Goal: Information Seeking & Learning: Learn about a topic

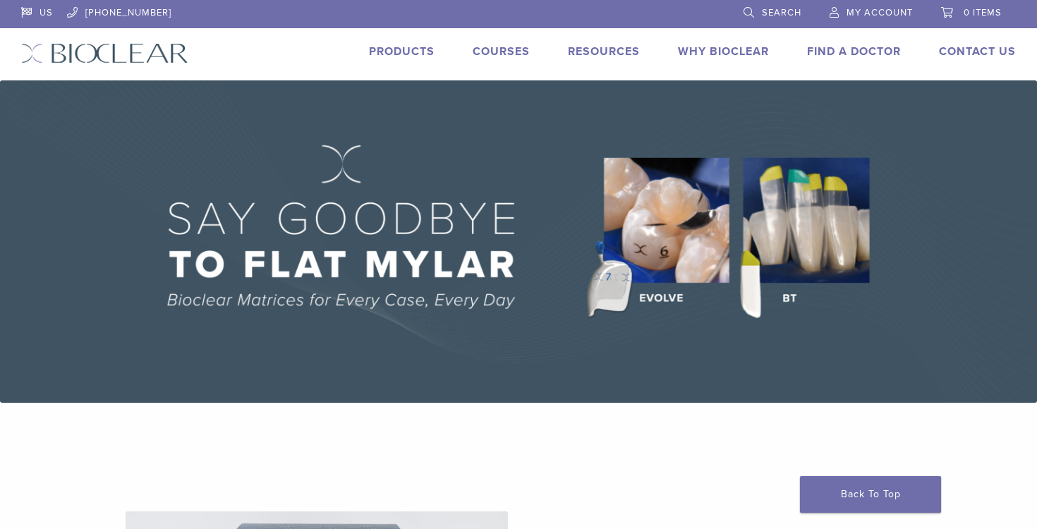
click at [414, 49] on link "Products" at bounding box center [402, 51] width 66 height 14
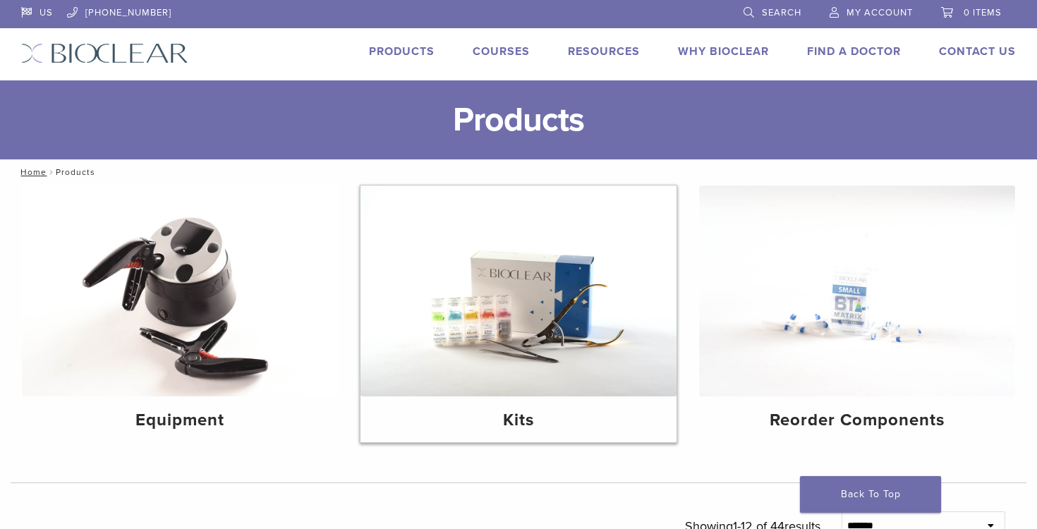
click at [468, 298] on img at bounding box center [518, 290] width 316 height 211
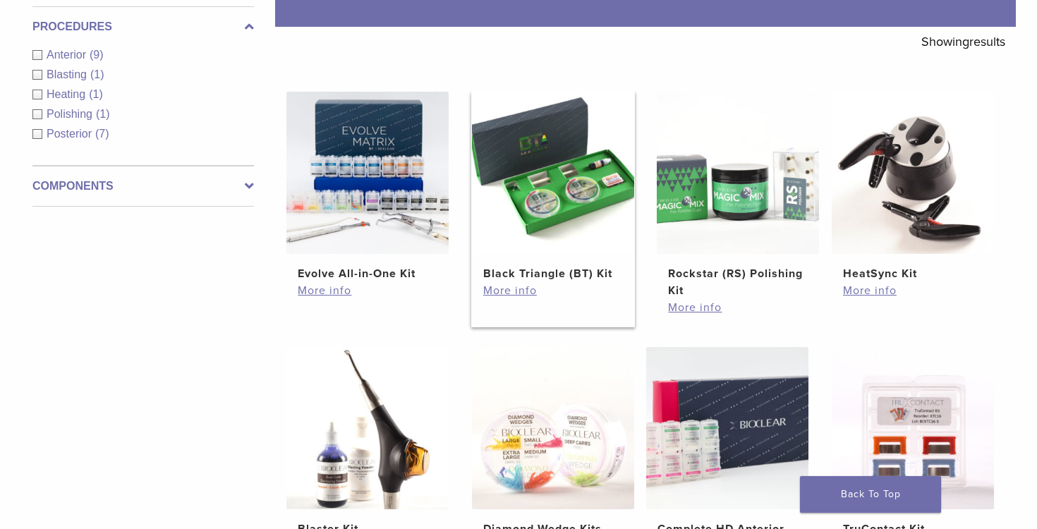
scroll to position [230, 0]
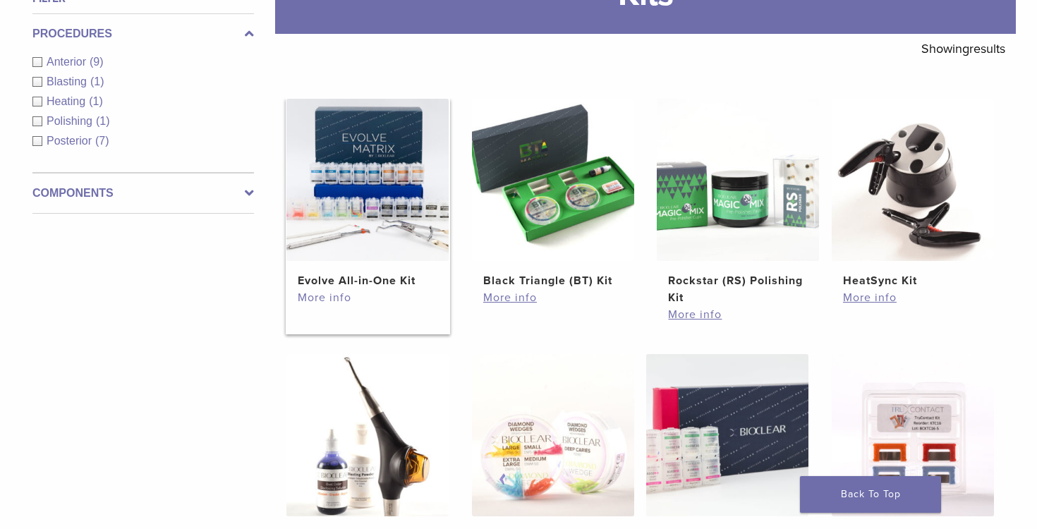
click at [322, 298] on link "More info" at bounding box center [368, 297] width 140 height 17
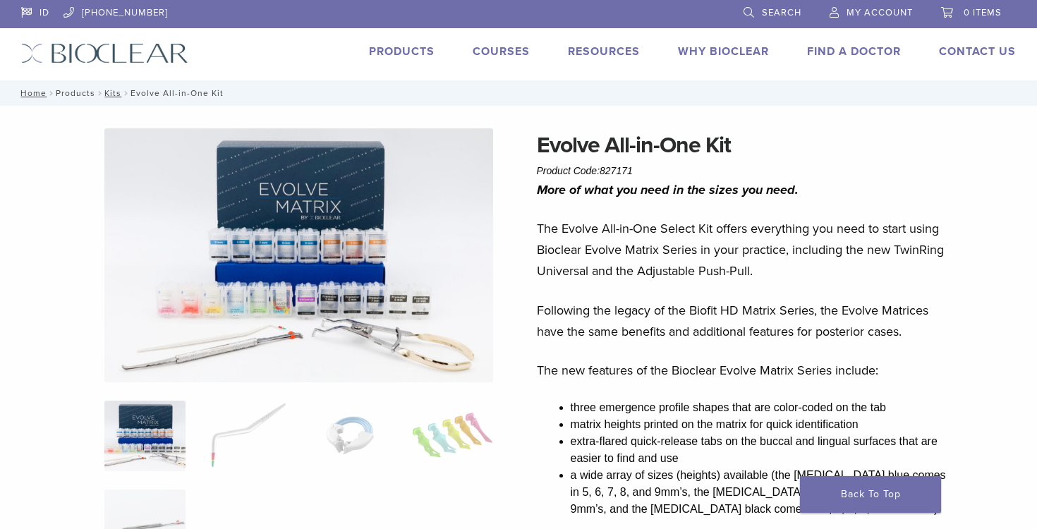
click at [82, 95] on link "Products" at bounding box center [75, 93] width 39 height 10
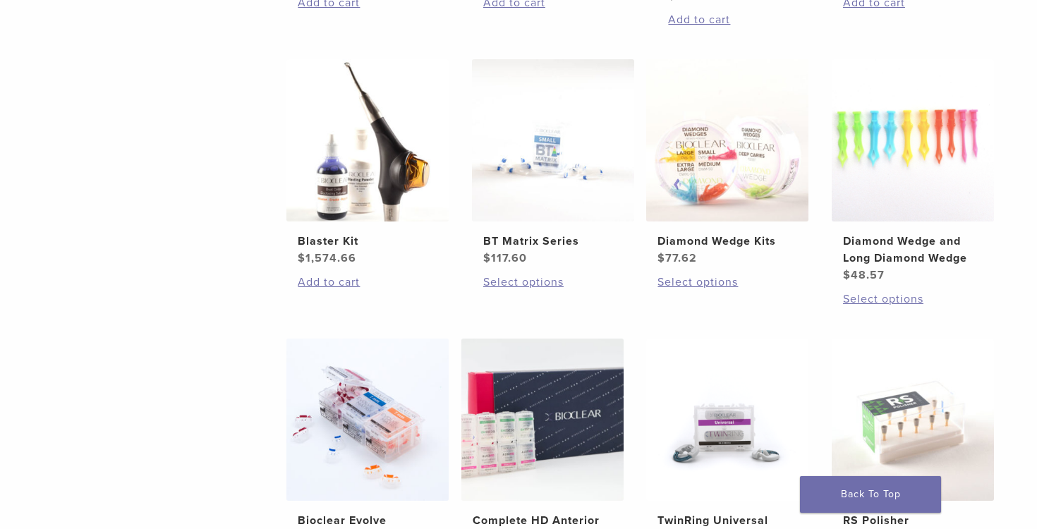
scroll to position [266, 0]
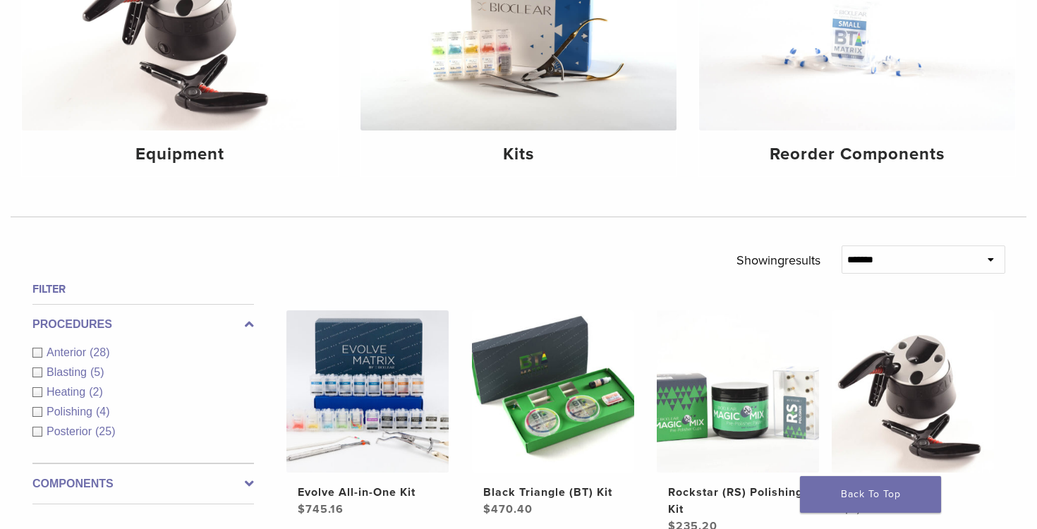
click at [136, 484] on label "Components" at bounding box center [142, 483] width 221 height 17
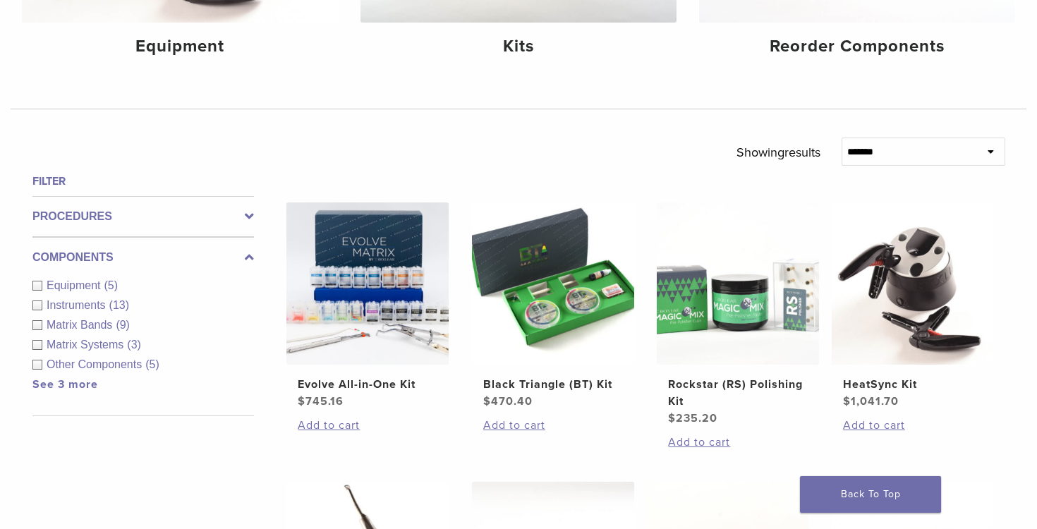
scroll to position [384, 0]
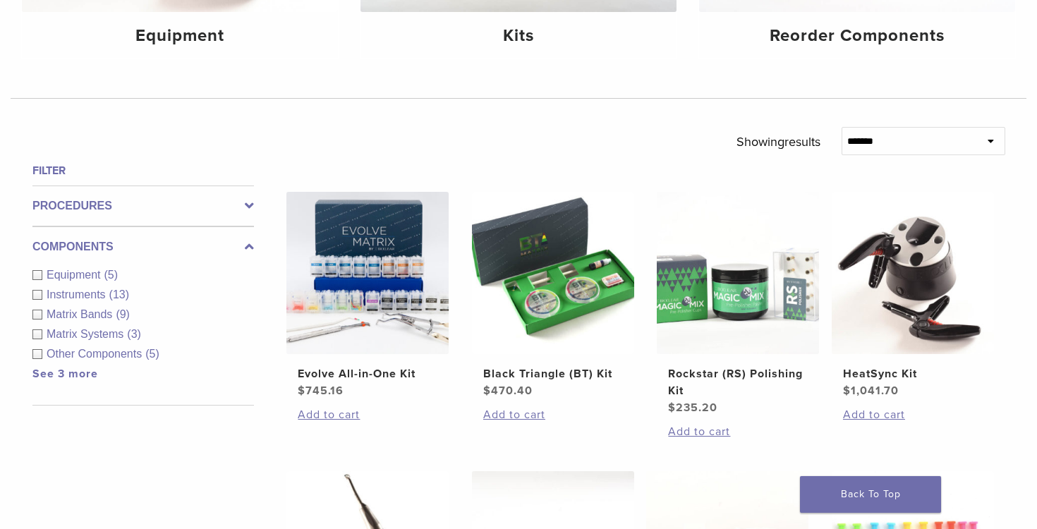
click at [92, 274] on span "Equipment" at bounding box center [76, 275] width 58 height 12
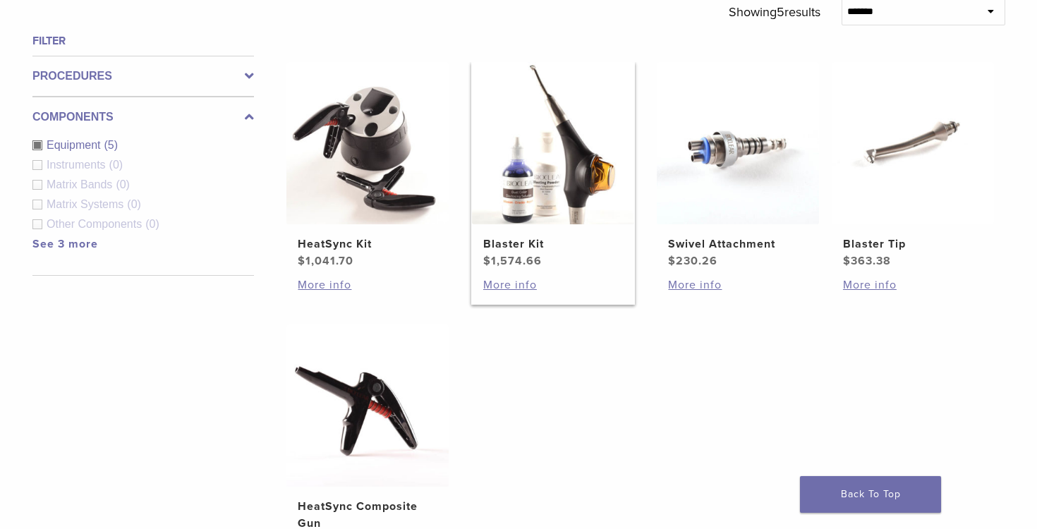
scroll to position [520, 0]
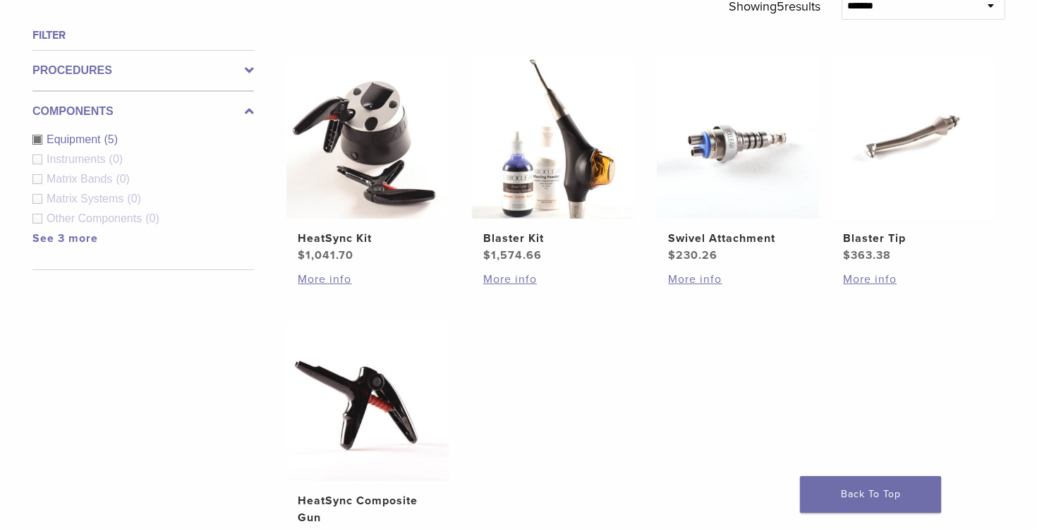
click at [85, 160] on span "Instruments" at bounding box center [78, 159] width 63 height 12
click at [76, 238] on link "See 3 more" at bounding box center [65, 238] width 66 height 14
click at [34, 140] on div "Equipment (5)" at bounding box center [142, 139] width 221 height 17
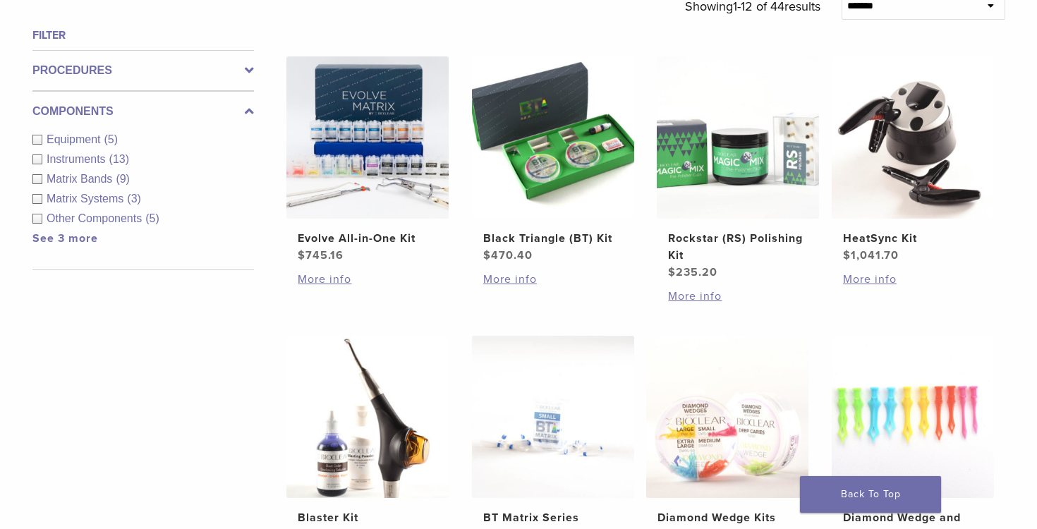
click at [41, 160] on div "Instruments (13)" at bounding box center [142, 159] width 221 height 17
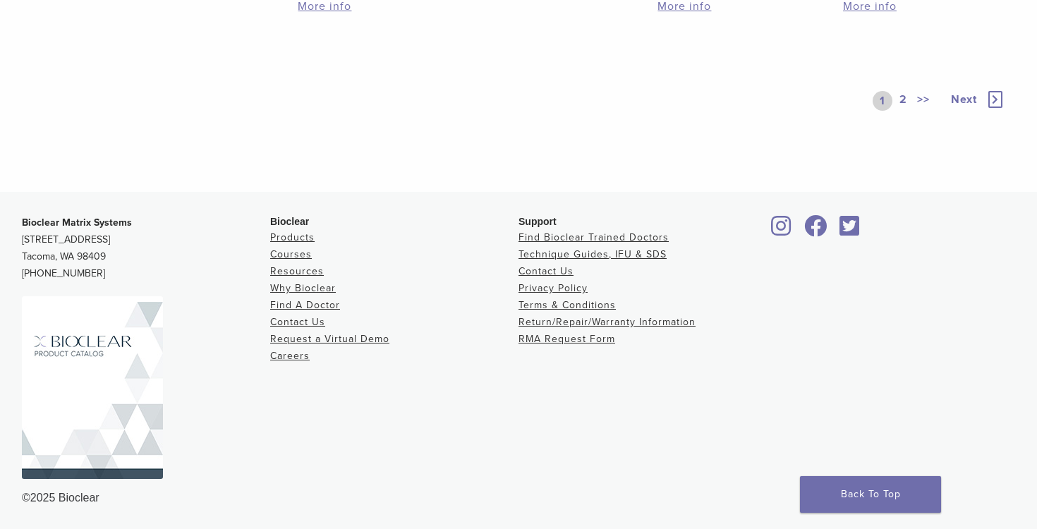
scroll to position [1190, 0]
click at [902, 111] on link "2" at bounding box center [902, 101] width 13 height 20
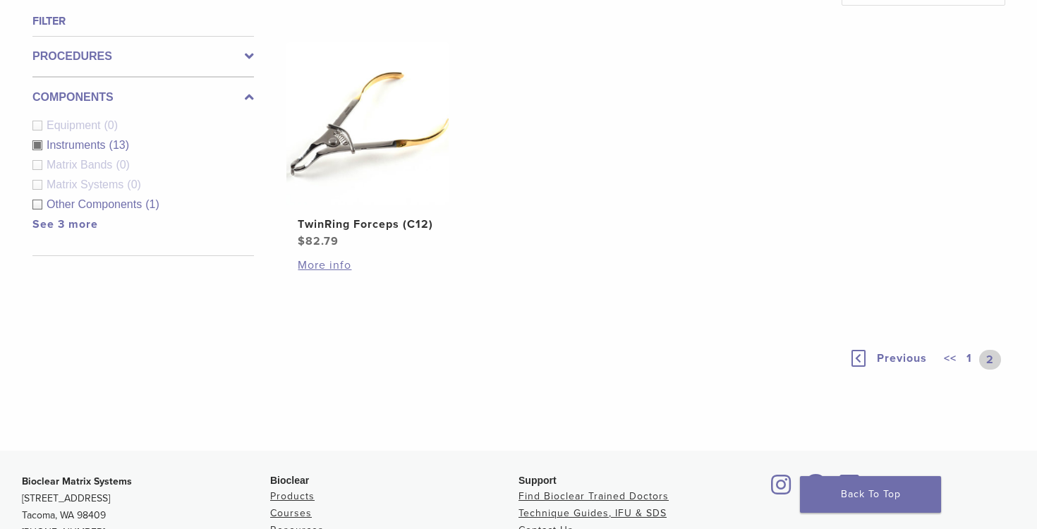
scroll to position [530, 0]
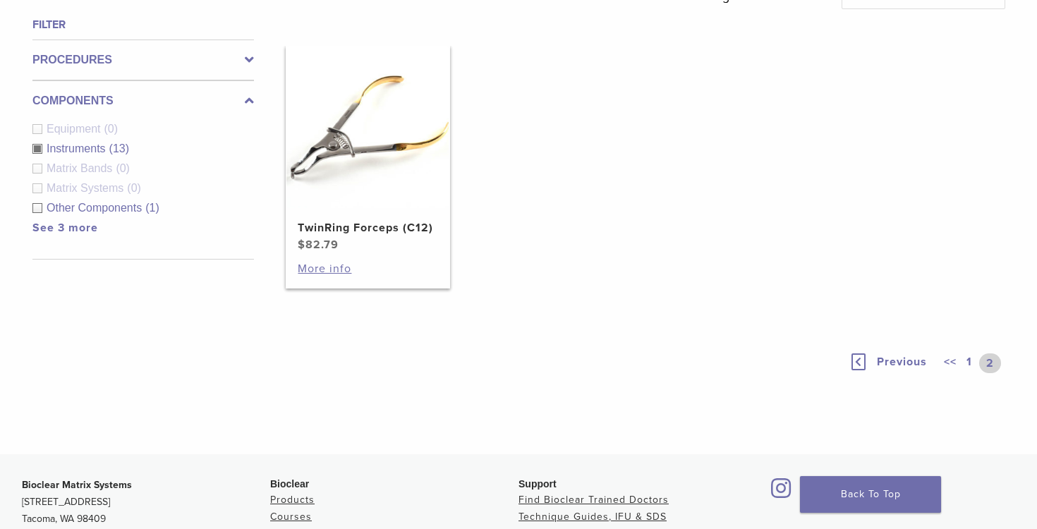
click at [377, 153] on img at bounding box center [367, 127] width 162 height 162
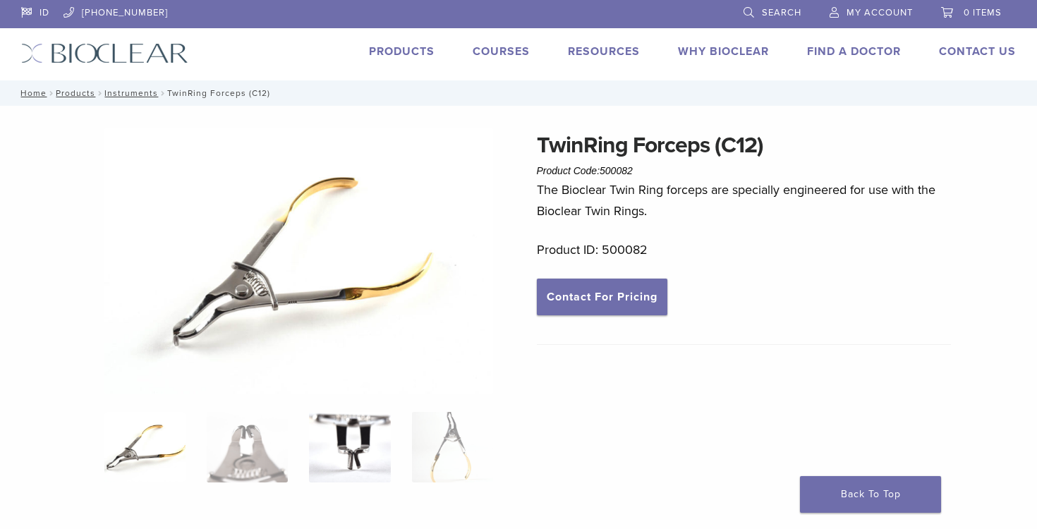
click at [349, 439] on img at bounding box center [349, 447] width 81 height 71
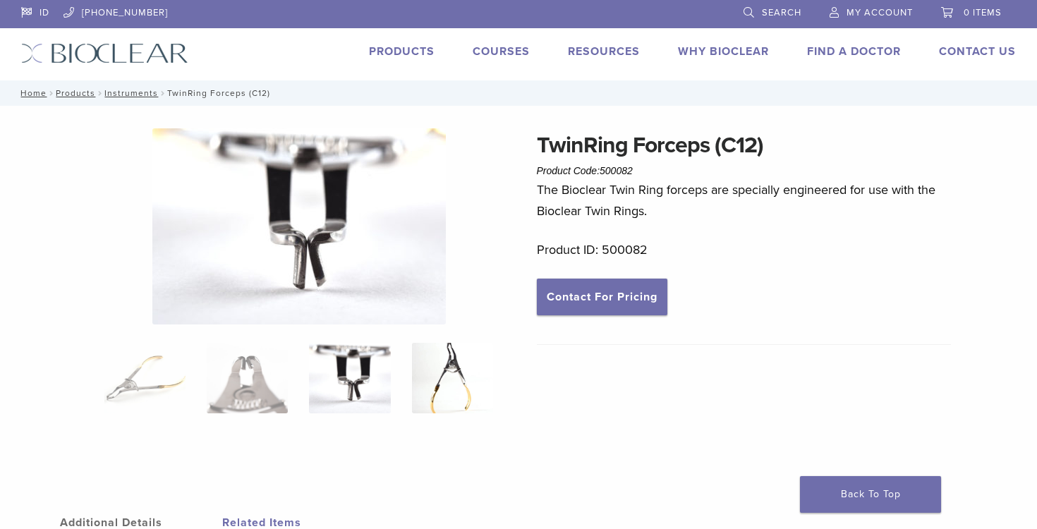
click at [426, 406] on img at bounding box center [452, 378] width 81 height 71
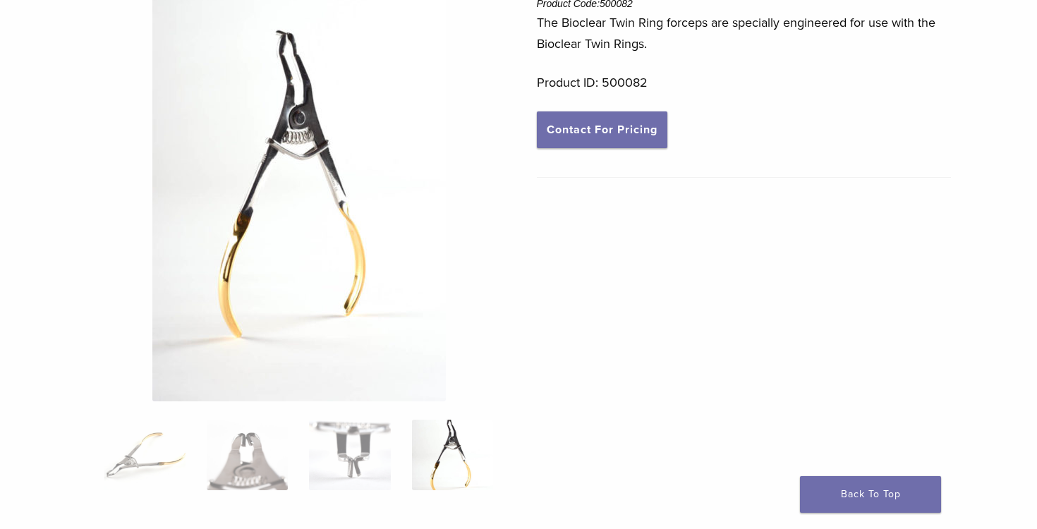
scroll to position [188, 0]
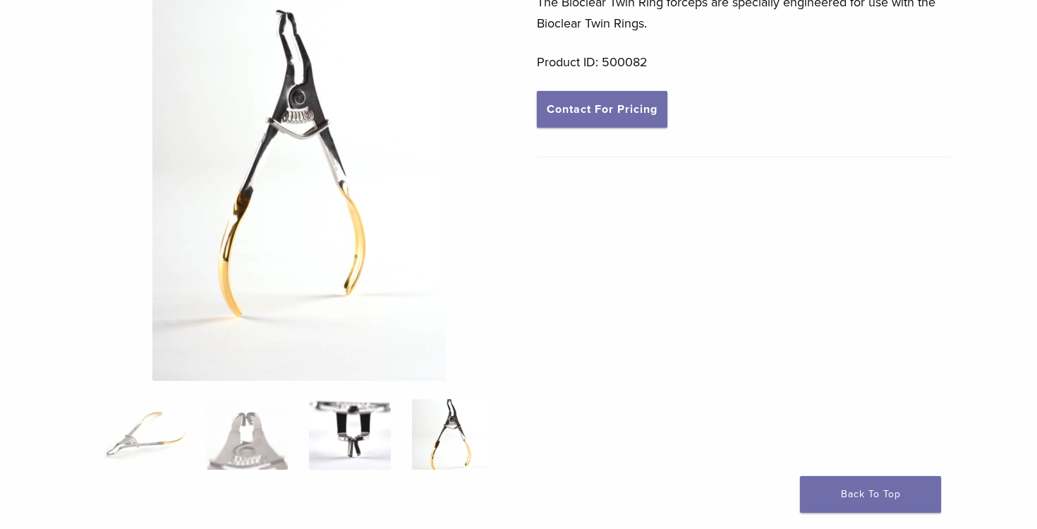
click at [341, 453] on img at bounding box center [349, 434] width 81 height 71
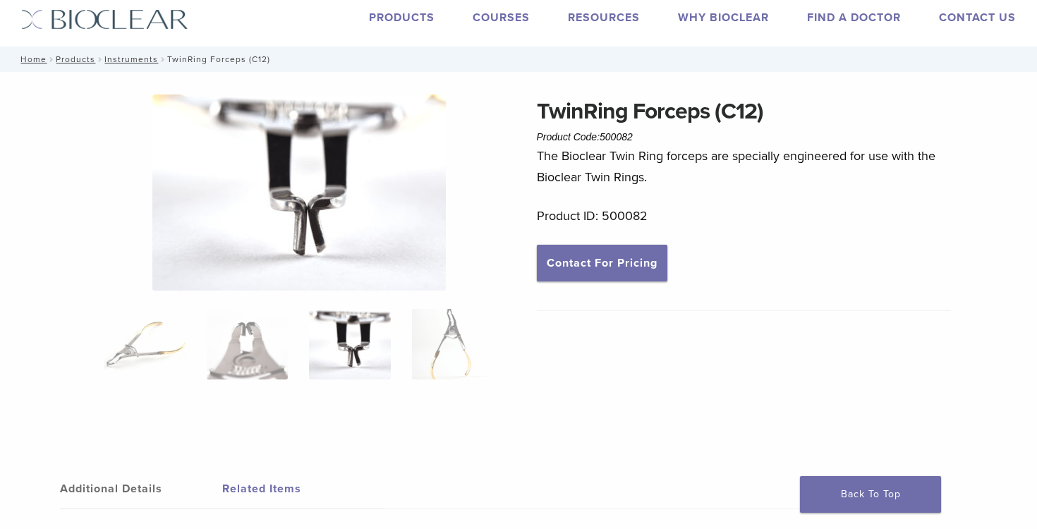
scroll to position [0, 0]
